Goal: Task Accomplishment & Management: Complete application form

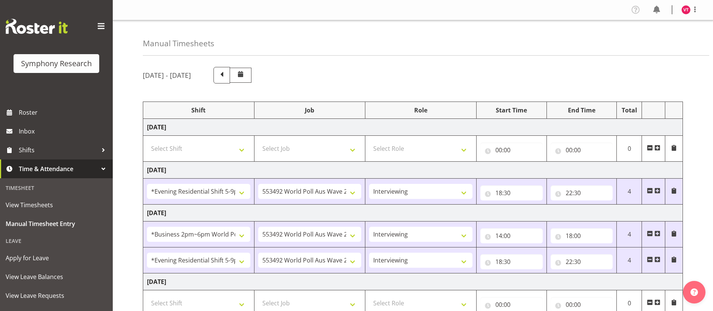
select select "48116"
select select "10499"
select select "47"
select select "103"
select select "10499"
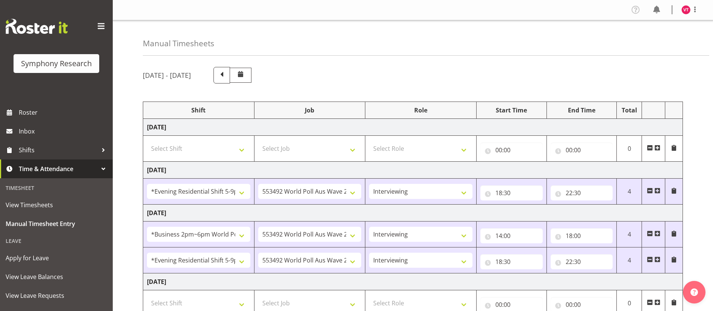
select select "47"
select select "48116"
select select "10499"
select select "47"
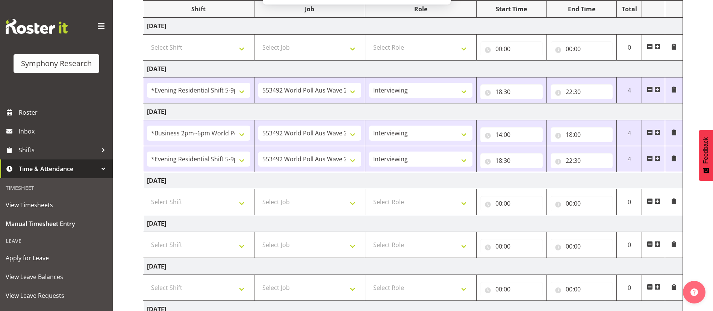
drag, startPoint x: 718, startPoint y: 85, endPoint x: 715, endPoint y: 146, distance: 60.6
click at [713, 146] on html "Symphony Research Roster Inbox Shifts Time & Attendance Timesheet View Timeshee…" at bounding box center [356, 54] width 713 height 311
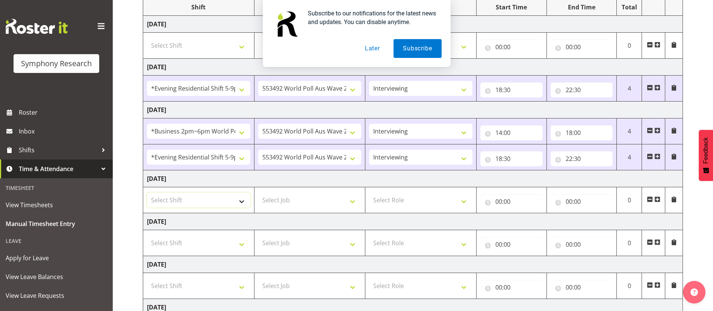
click at [235, 198] on select "Select Shift !!Weekend Residential (Roster IT Shift Label) *Business 9/10am ~ 4…" at bounding box center [198, 199] width 103 height 15
click at [147, 192] on select "Select Shift !!Weekend Residential (Roster IT Shift Label) *Business 9/10am ~ 4…" at bounding box center [198, 199] width 103 height 15
click at [221, 200] on select "!!Weekend Residential (Roster IT Shift Label) *Business 9/10am ~ 4:30pm *Busine…" at bounding box center [198, 199] width 103 height 15
click at [147, 192] on select "!!Weekend Residential (Roster IT Shift Label) *Business 9/10am ~ 4:30pm *Busine…" at bounding box center [198, 199] width 103 height 15
click at [238, 201] on select "!!Weekend Residential (Roster IT Shift Label) *Business 9/10am ~ 4:30pm *Busine…" at bounding box center [198, 199] width 103 height 15
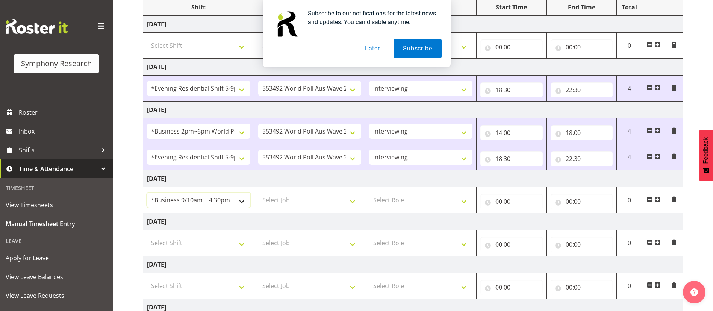
select select "103"
click at [147, 192] on select "!!Weekend Residential (Roster IT Shift Label) *Business 9/10am ~ 4:30pm *Busine…" at bounding box center [198, 199] width 103 height 15
click at [353, 201] on select "Select Job 550060 IF Admin 553492 World Poll Aus Wave 2 Main 2025 553493 World …" at bounding box center [309, 199] width 103 height 15
select select "10499"
click at [258, 192] on select "Select Job 550060 IF Admin 553492 World Poll Aus Wave 2 Main 2025 553493 World …" at bounding box center [309, 199] width 103 height 15
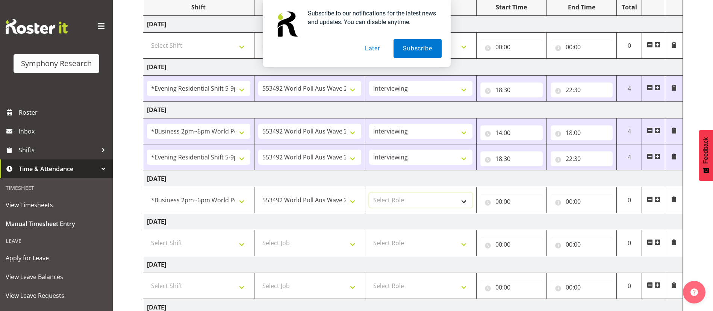
click at [433, 197] on select "Select Role Briefing Interviewing" at bounding box center [420, 199] width 103 height 15
select select "47"
click at [369, 192] on select "Select Role Briefing Interviewing" at bounding box center [420, 199] width 103 height 15
click at [502, 201] on input "00:00" at bounding box center [511, 201] width 62 height 15
click at [530, 222] on select "00 01 02 03 04 05 06 07 08 09 10 11 12 13 14 15 16 17 18 19 20 21 22 23" at bounding box center [531, 220] width 17 height 15
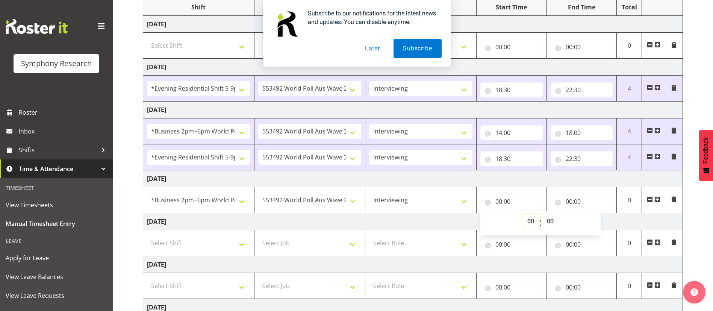
select select "14"
click at [523, 213] on select "00 01 02 03 04 05 06 07 08 09 10 11 12 13 14 15 16 17 18 19 20 21 22 23" at bounding box center [531, 220] width 17 height 15
type input "14:00"
click at [570, 201] on input "00:00" at bounding box center [582, 201] width 62 height 15
click at [601, 220] on select "00 01 02 03 04 05 06 07 08 09 10 11 12 13 14 15 16 17 18 19 20 21 22 23" at bounding box center [601, 220] width 17 height 15
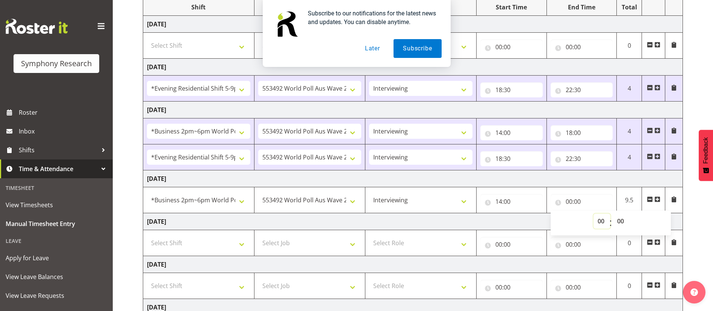
select select "14"
click at [593, 213] on select "00 01 02 03 04 05 06 07 08 09 10 11 12 13 14 15 16 17 18 19 20 21 22 23" at bounding box center [601, 220] width 17 height 15
type input "14:00"
click at [621, 219] on select "00 01 02 03 04 05 06 07 08 09 10 11 12 13 14 15 16 17 18 19 20 21 22 23 24 25 2…" at bounding box center [621, 220] width 17 height 15
select select "20"
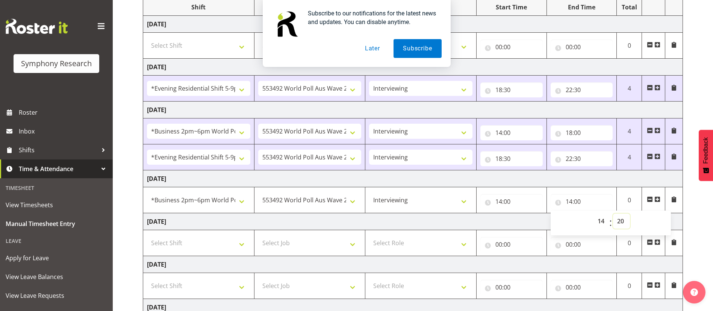
click at [613, 213] on select "00 01 02 03 04 05 06 07 08 09 10 11 12 13 14 15 16 17 18 19 20 21 22 23 24 25 2…" at bounding box center [621, 220] width 17 height 15
type input "14:20"
click at [516, 216] on td "[DATE]" at bounding box center [413, 221] width 540 height 17
click at [657, 197] on span at bounding box center [657, 199] width 6 height 6
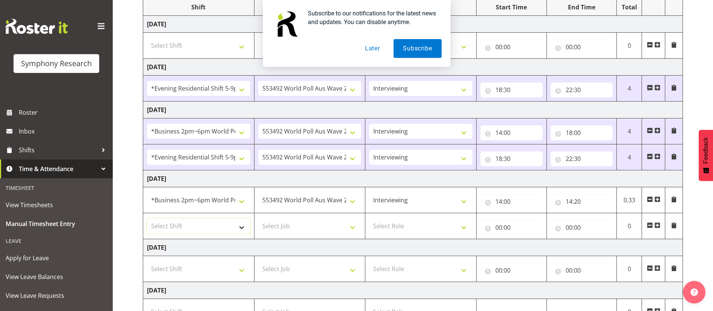
click at [175, 226] on select "Select Shift !!Weekend Residential (Roster IT Shift Label) *Business 9/10am ~ 4…" at bounding box center [198, 225] width 103 height 15
select select "26078"
click at [147, 218] on select "Select Shift !!Weekend Residential (Roster IT Shift Label) *Business 9/10am ~ 4…" at bounding box center [198, 225] width 103 height 15
click at [323, 228] on select "Select Job 550060 IF Admin 553492 World Poll Aus Wave 2 Main 2025 553493 World …" at bounding box center [309, 225] width 103 height 15
select select "10731"
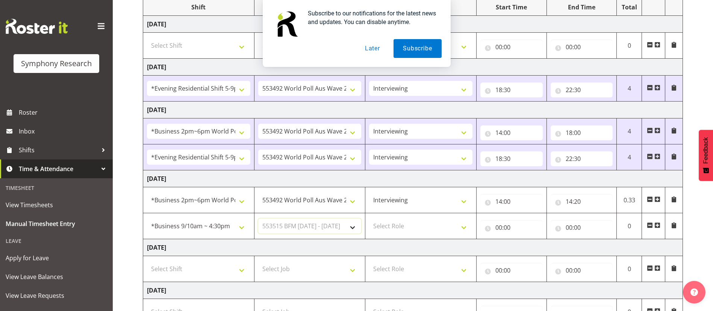
click at [258, 218] on select "Select Job 550060 IF Admin 553492 World Poll Aus Wave 2 Main 2025 553493 World …" at bounding box center [309, 225] width 103 height 15
click at [408, 225] on select "Select Role Briefing Interviewing" at bounding box center [420, 225] width 103 height 15
select select "47"
click at [369, 218] on select "Select Role Briefing Interviewing" at bounding box center [420, 225] width 103 height 15
click at [499, 227] on input "00:00" at bounding box center [511, 227] width 62 height 15
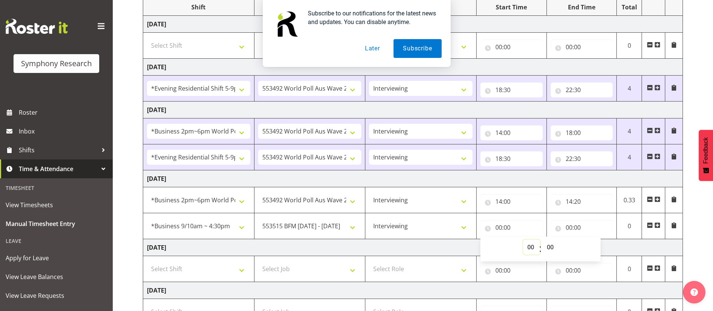
click at [530, 248] on select "00 01 02 03 04 05 06 07 08 09 10 11 12 13 14 15 16 17 18 19 20 21 22 23" at bounding box center [531, 246] width 17 height 15
select select "14"
click at [523, 239] on select "00 01 02 03 04 05 06 07 08 09 10 11 12 13 14 15 16 17 18 19 20 21 22 23" at bounding box center [531, 246] width 17 height 15
type input "14:00"
click at [552, 248] on select "00 01 02 03 04 05 06 07 08 09 10 11 12 13 14 15 16 17 18 19 20 21 22 23 24 25 2…" at bounding box center [551, 246] width 17 height 15
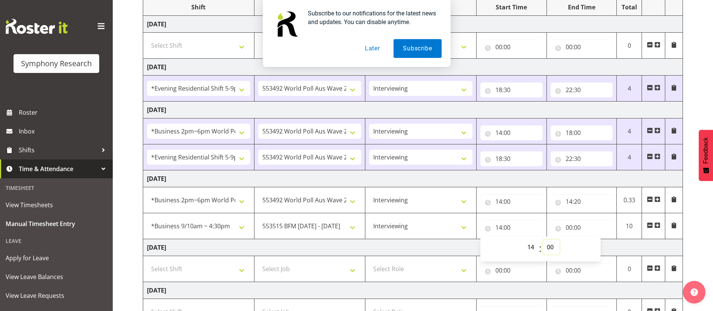
select select "20"
click at [543, 239] on select "00 01 02 03 04 05 06 07 08 09 10 11 12 13 14 15 16 17 18 19 20 21 22 23 24 25 2…" at bounding box center [551, 246] width 17 height 15
type input "14:20"
click at [577, 228] on input "00:00" at bounding box center [582, 227] width 62 height 15
click at [605, 246] on select "00 01 02 03 04 05 06 07 08 09 10 11 12 13 14 15 16 17 18 19 20 21 22 23" at bounding box center [601, 246] width 17 height 15
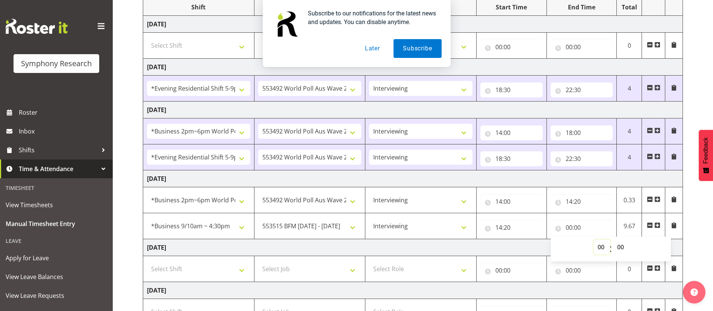
select select "18"
click at [593, 239] on select "00 01 02 03 04 05 06 07 08 09 10 11 12 13 14 15 16 17 18 19 20 21 22 23" at bounding box center [601, 246] width 17 height 15
type input "18:00"
click at [621, 249] on select "00 01 02 03 04 05 06 07 08 09 10 11 12 13 14 15 16 17 18 19 20 21 22 23 24 25 2…" at bounding box center [621, 246] width 17 height 15
select select "10"
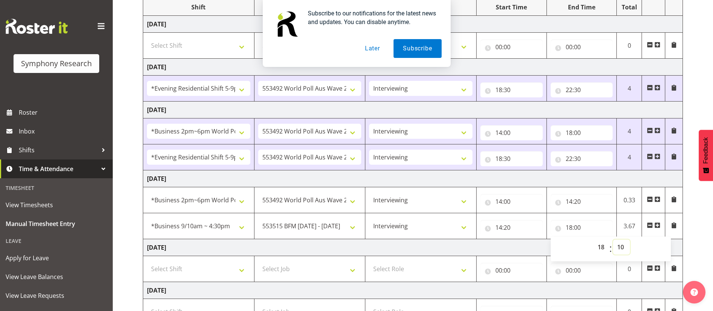
click at [613, 239] on select "00 01 02 03 04 05 06 07 08 09 10 11 12 13 14 15 16 17 18 19 20 21 22 23 24 25 2…" at bounding box center [621, 246] width 17 height 15
type input "18:10"
click at [490, 243] on td "[DATE]" at bounding box center [413, 247] width 540 height 17
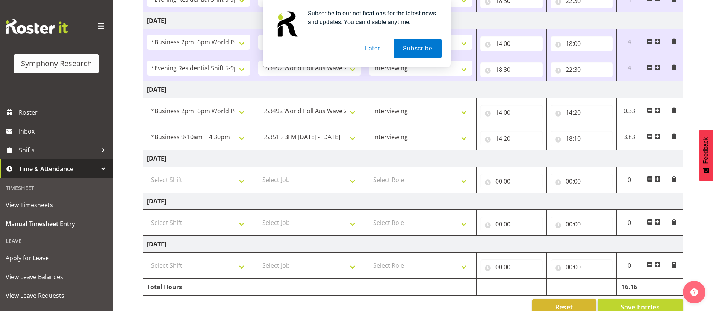
scroll to position [210, 0]
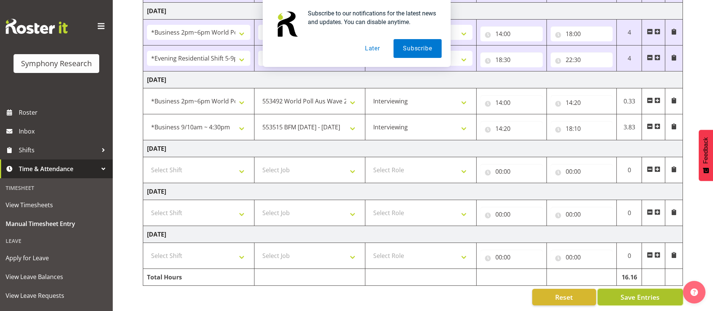
click at [641, 292] on span "Save Entries" at bounding box center [639, 297] width 39 height 10
